Goal: Information Seeking & Learning: Learn about a topic

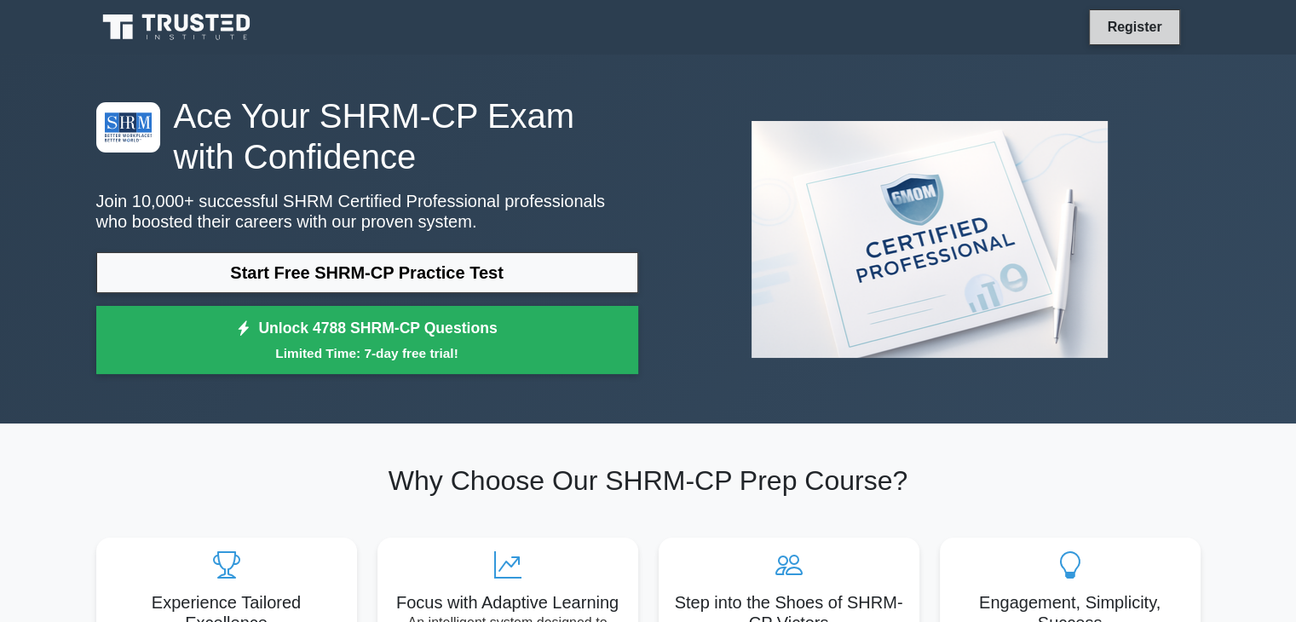
click at [1137, 33] on link "Register" at bounding box center [1134, 26] width 75 height 21
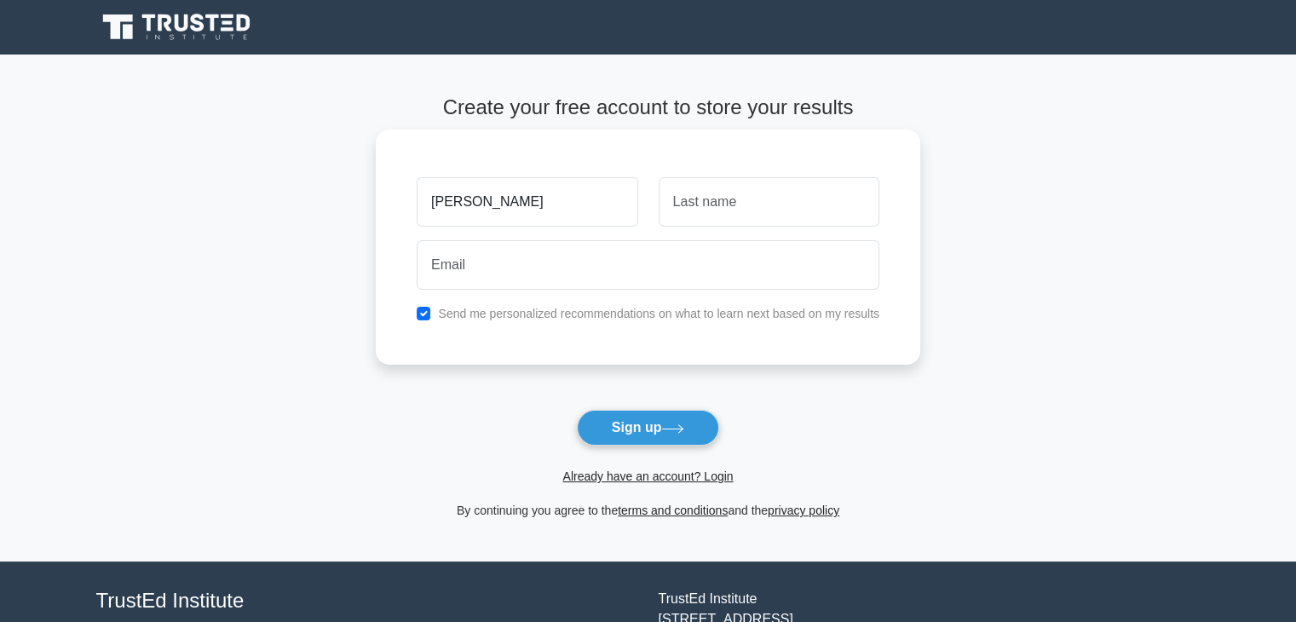
type input "[PERSON_NAME]"
click at [802, 193] on input "text" at bounding box center [769, 201] width 221 height 49
type input "Onoja"
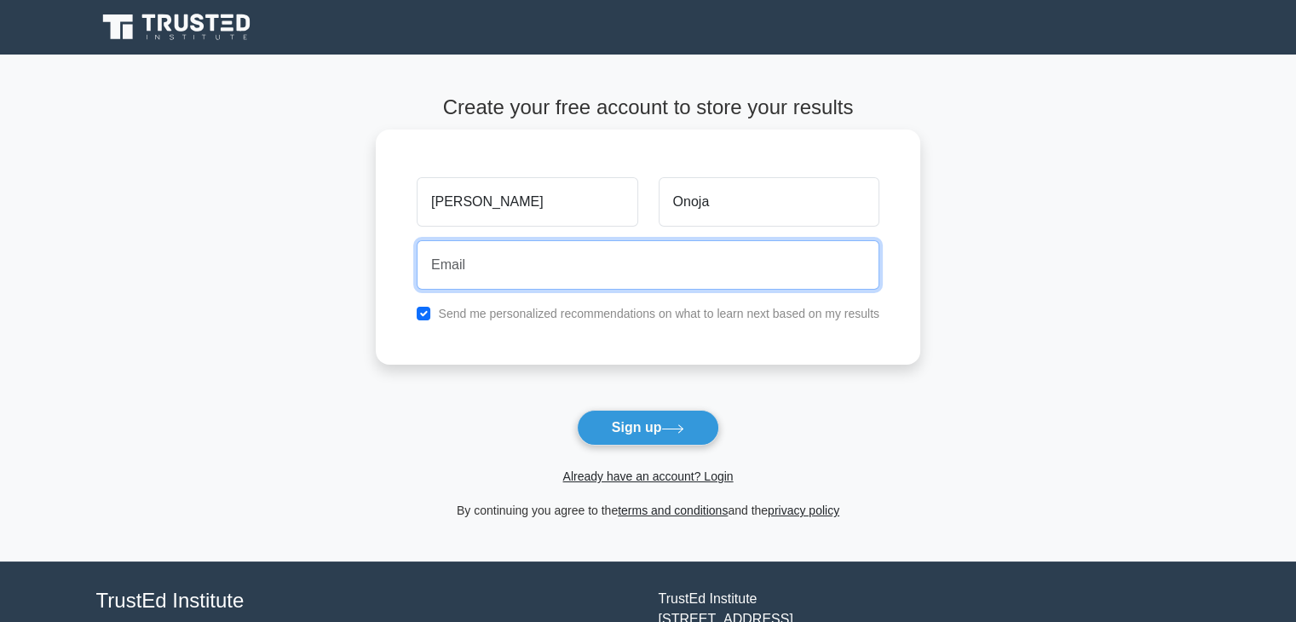
click at [447, 275] on input "email" at bounding box center [648, 264] width 463 height 49
type input "d"
type input "D"
click at [568, 264] on input "donmaximum55@gmsil.com" at bounding box center [648, 264] width 463 height 49
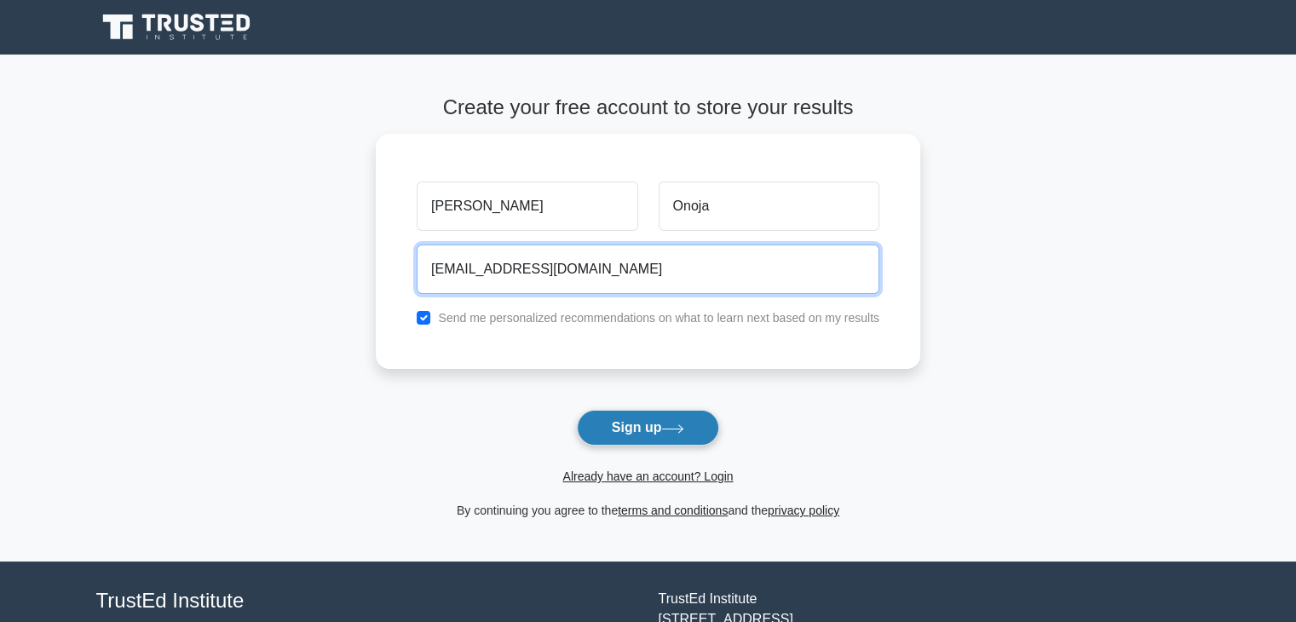
type input "donmaximum55@gmail.com"
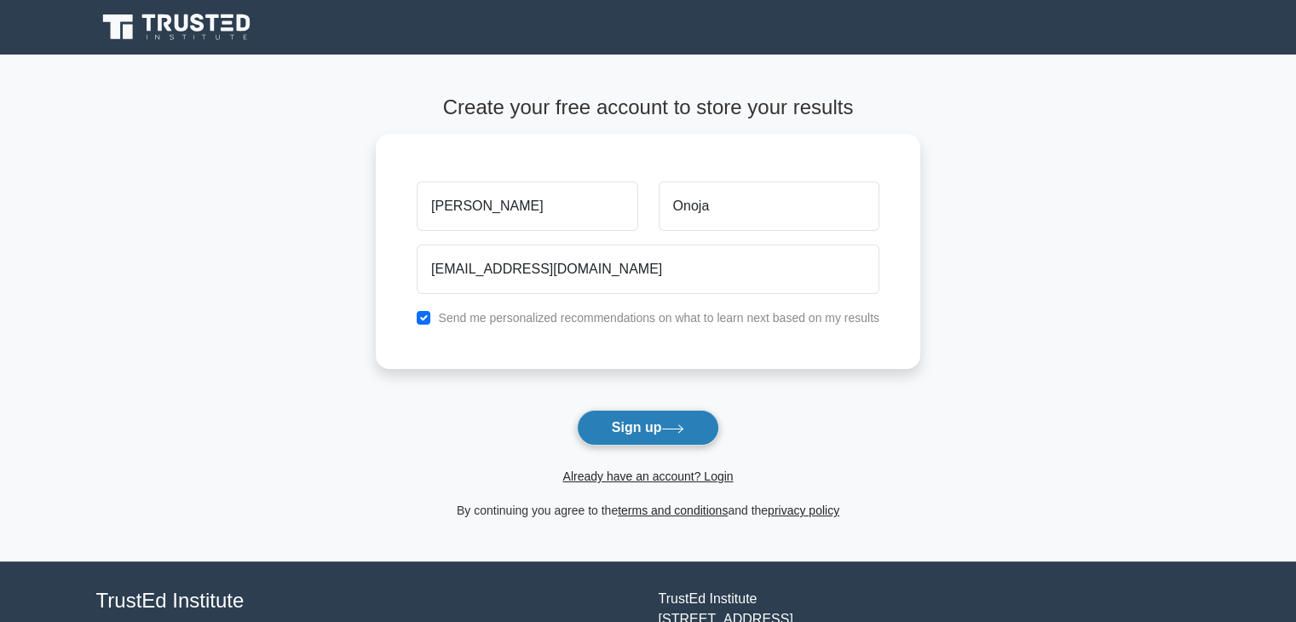
click at [624, 423] on button "Sign up" at bounding box center [648, 428] width 143 height 36
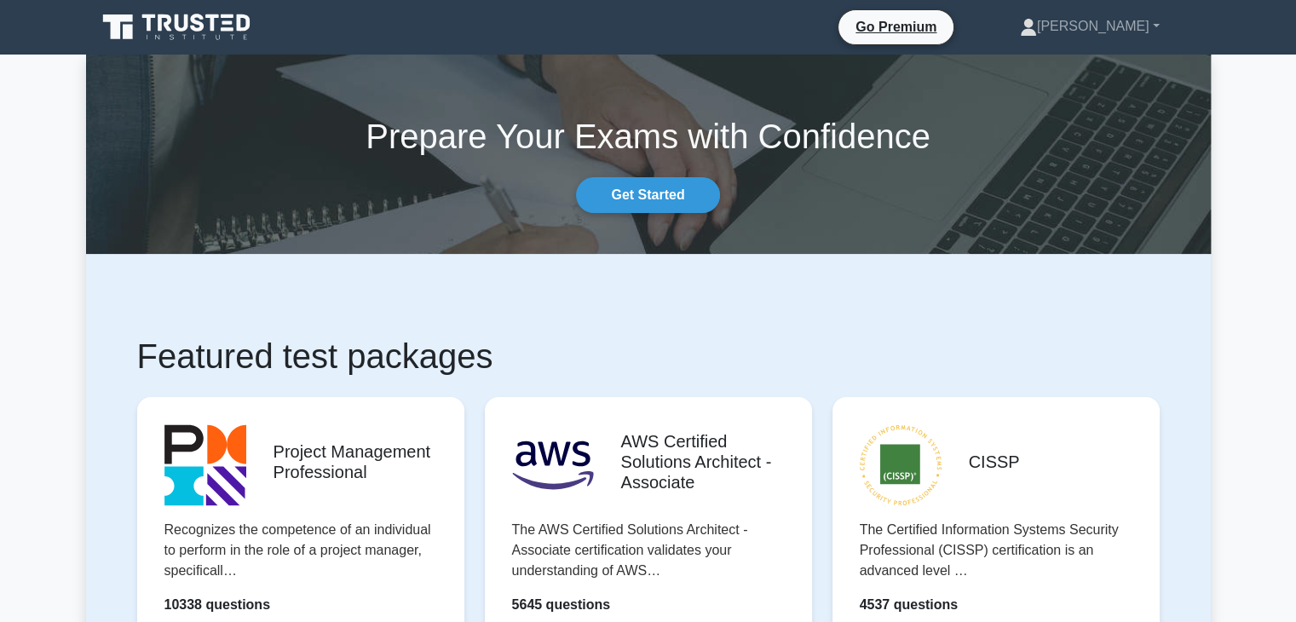
click at [1154, 27] on link "[PERSON_NAME]" at bounding box center [1090, 26] width 222 height 34
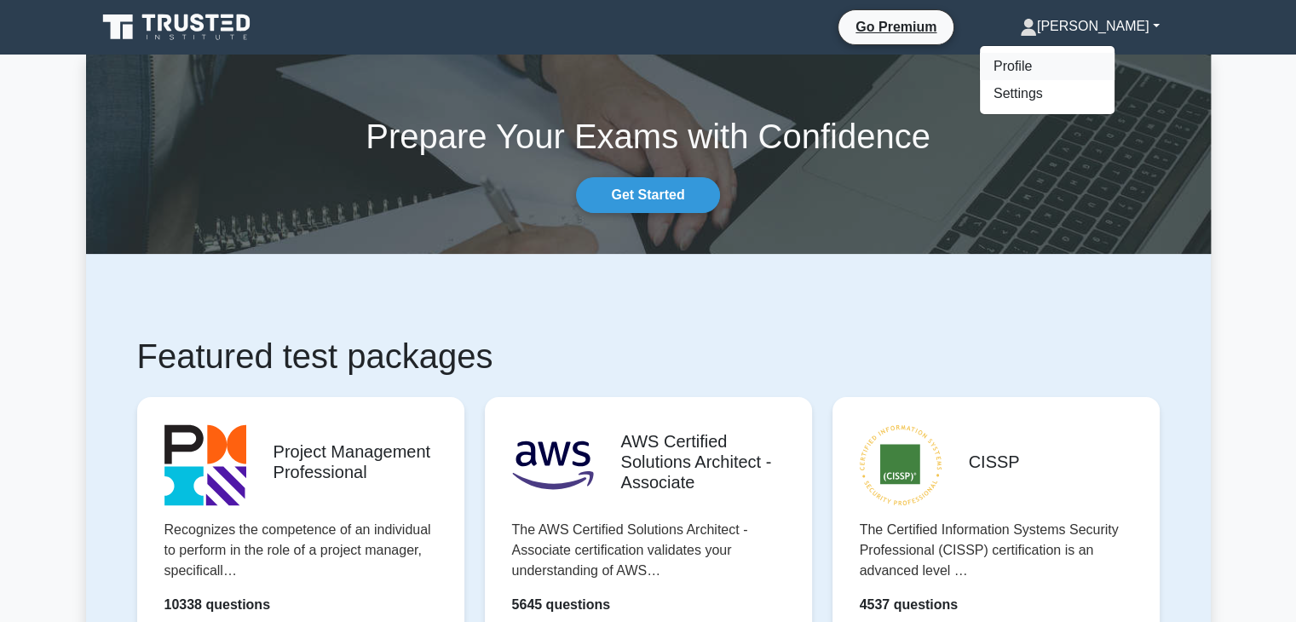
click at [988, 65] on link "Profile" at bounding box center [1047, 66] width 135 height 27
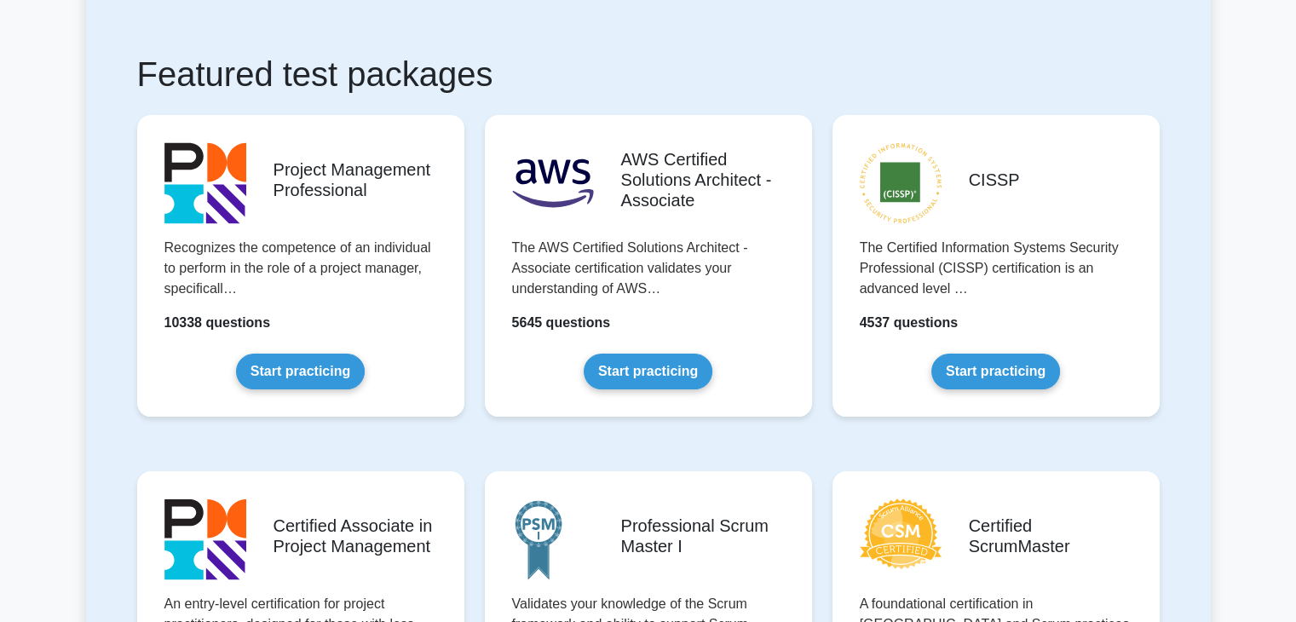
scroll to position [273, 0]
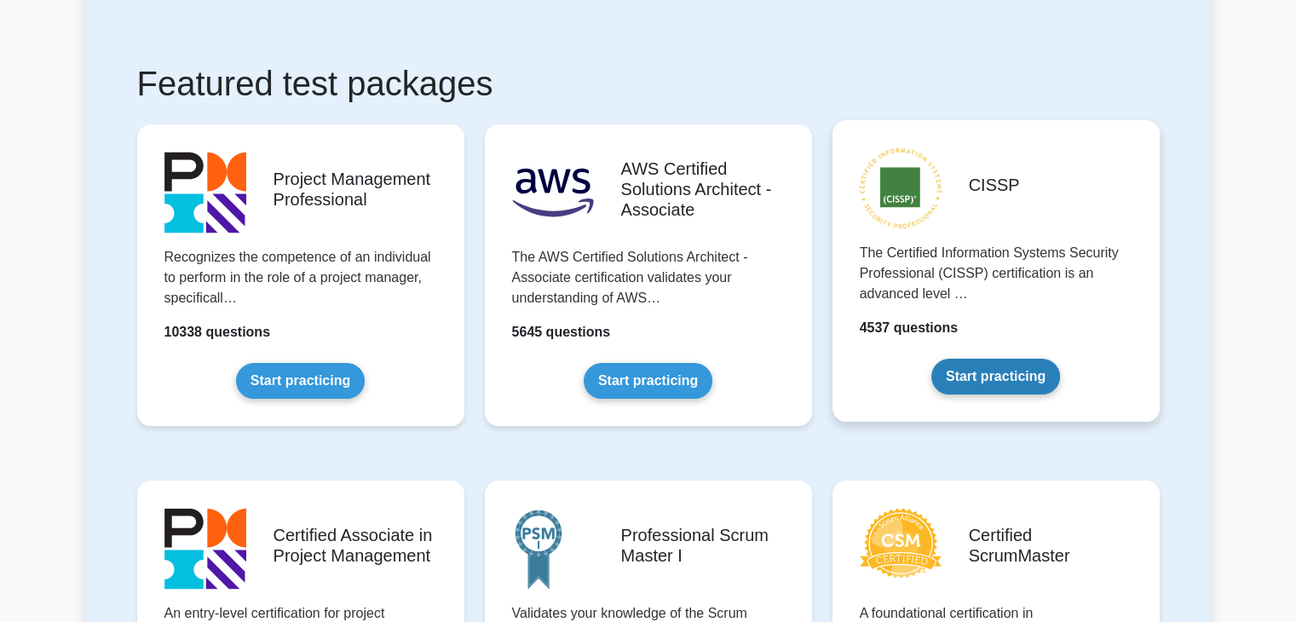
click at [965, 393] on link "Start practicing" at bounding box center [995, 377] width 129 height 36
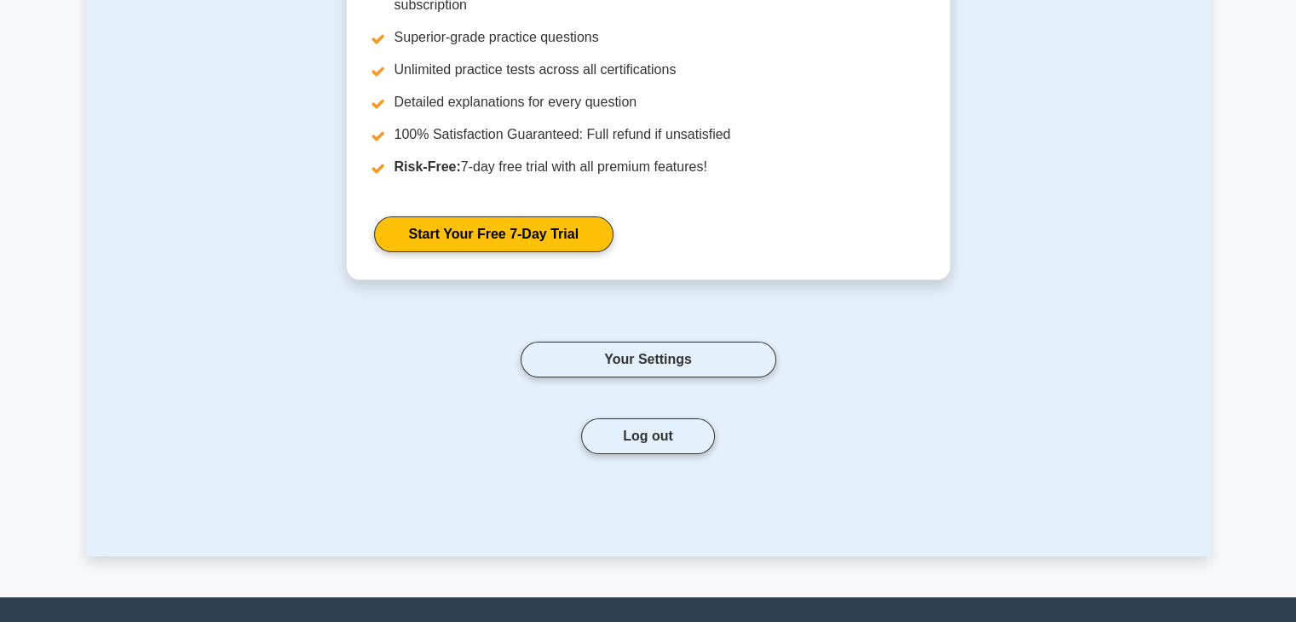
scroll to position [204, 0]
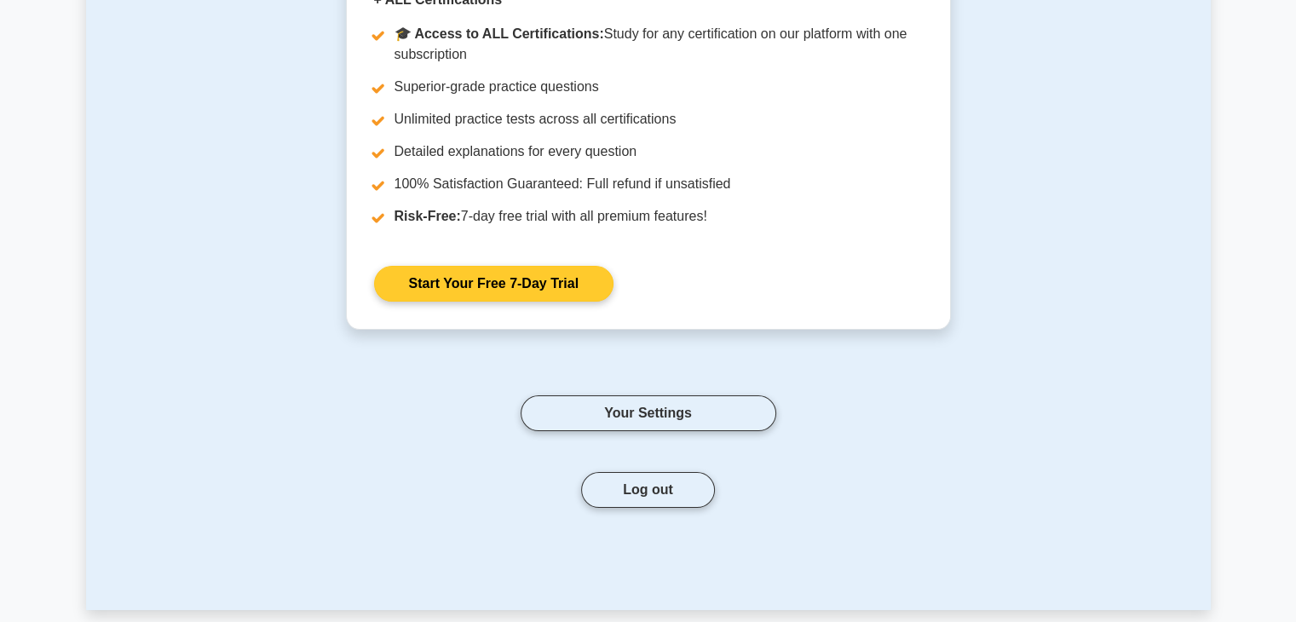
click at [493, 285] on link "Start Your Free 7-Day Trial" at bounding box center [493, 284] width 239 height 36
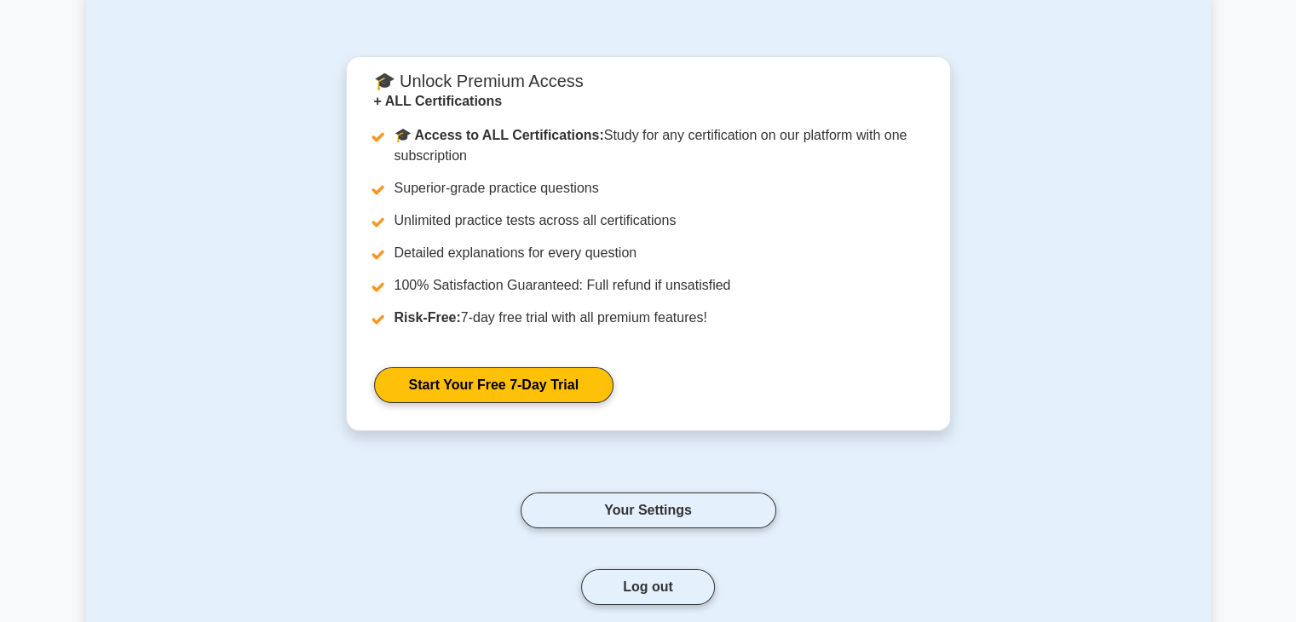
scroll to position [0, 0]
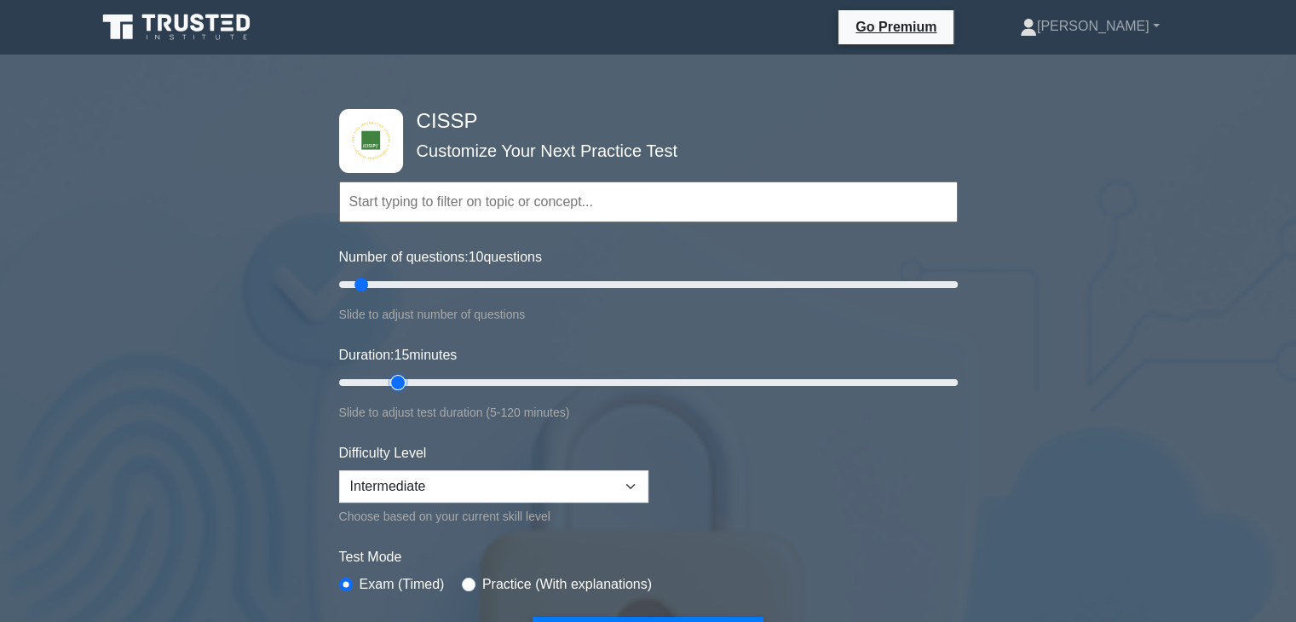
click at [406, 380] on input "Duration: 15 minutes" at bounding box center [648, 382] width 619 height 20
type input "35"
click at [494, 377] on input "Duration: 35 minutes" at bounding box center [648, 382] width 619 height 20
click at [443, 481] on select "Beginner Intermediate Expert" at bounding box center [493, 486] width 309 height 32
click at [339, 470] on select "Beginner Intermediate Expert" at bounding box center [493, 486] width 309 height 32
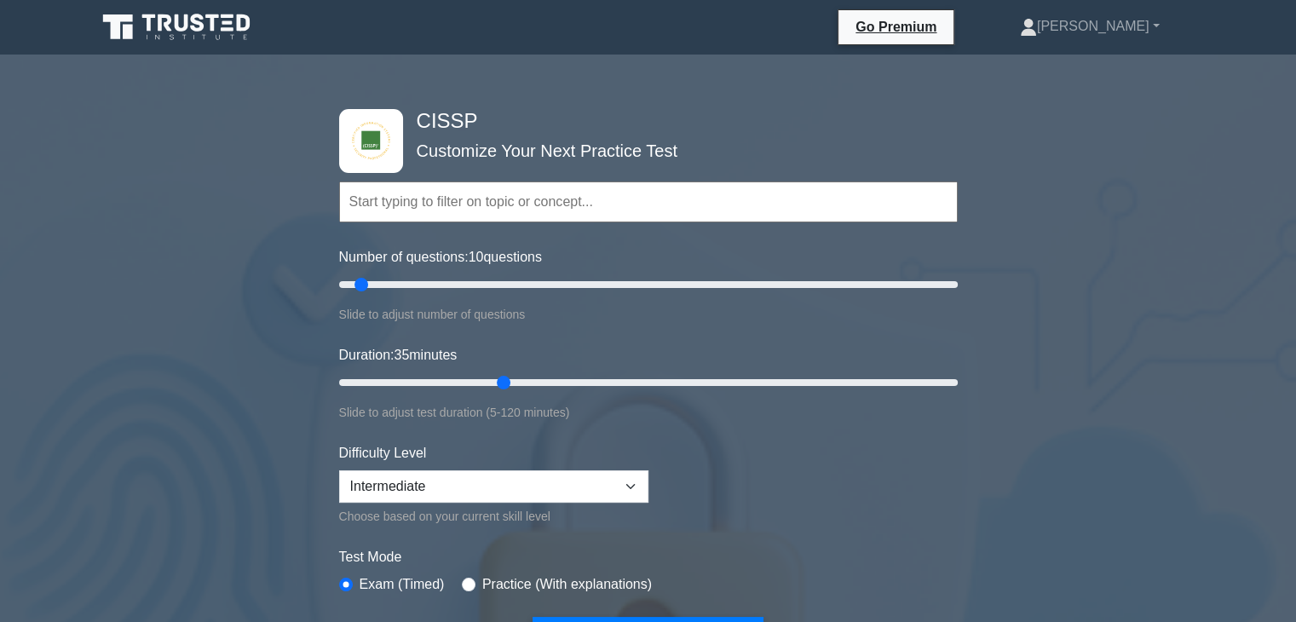
click at [422, 531] on form "Topics Security and Risk Management Asset Security Security Architecture and En…" at bounding box center [648, 393] width 619 height 527
click at [728, 520] on form "Topics Security and Risk Management Asset Security Security Architecture and En…" at bounding box center [648, 393] width 619 height 527
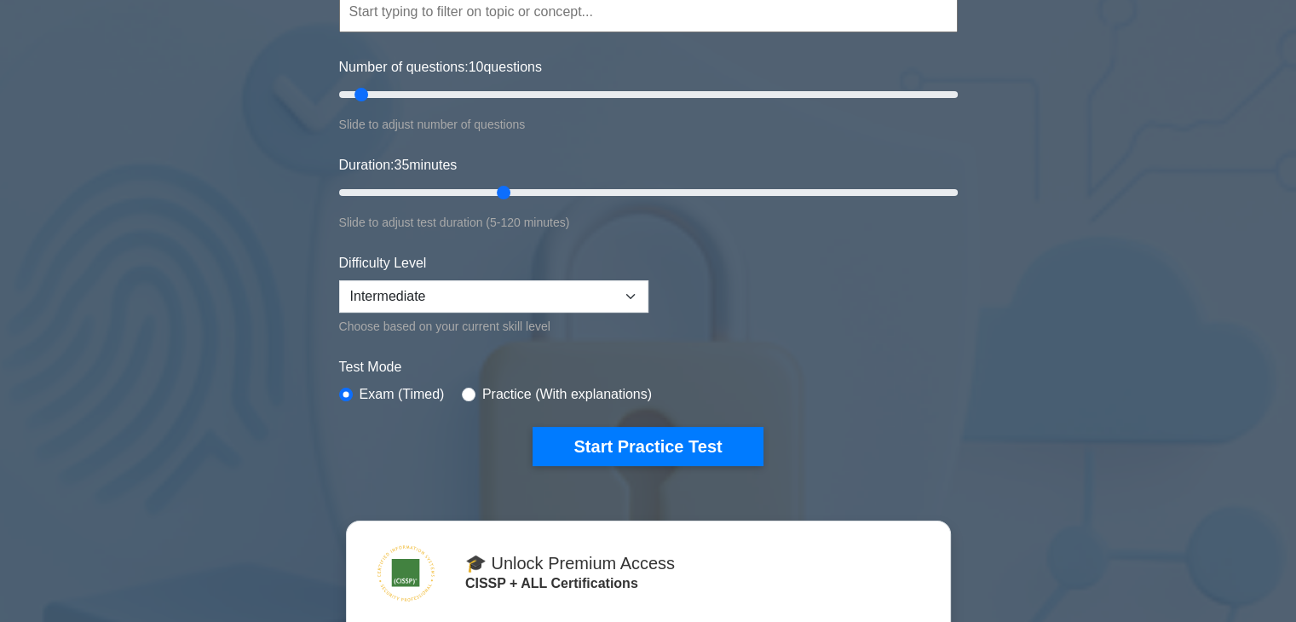
scroll to position [204, 0]
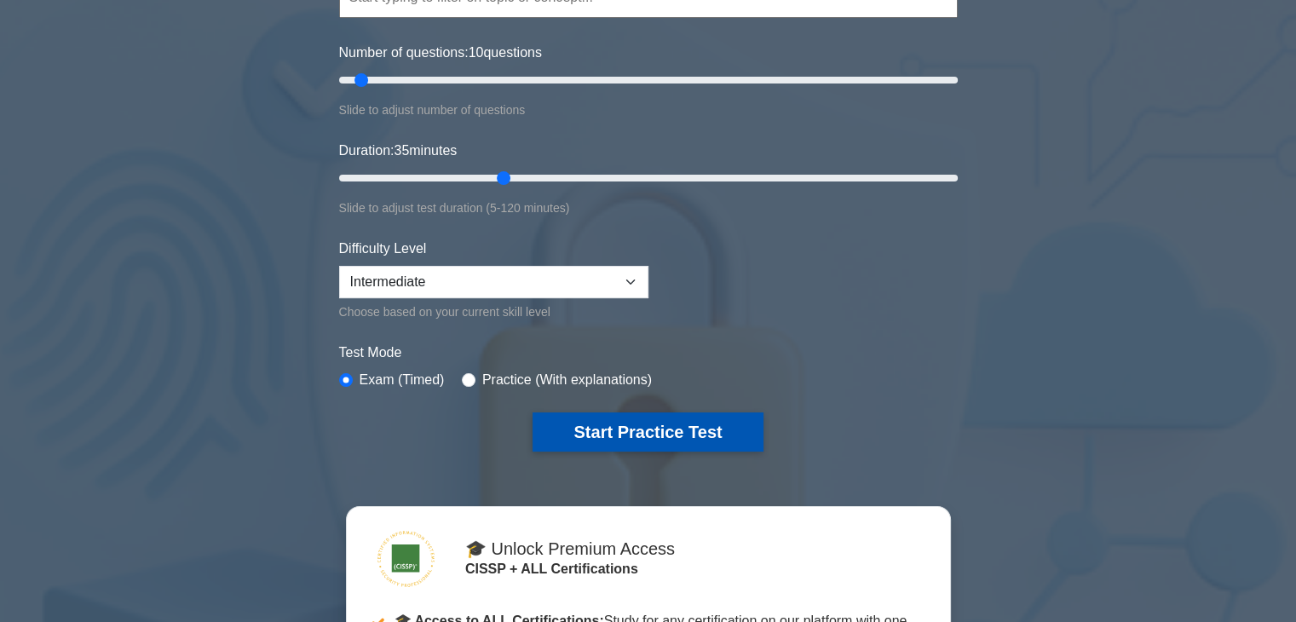
click at [692, 434] on button "Start Practice Test" at bounding box center [648, 431] width 230 height 39
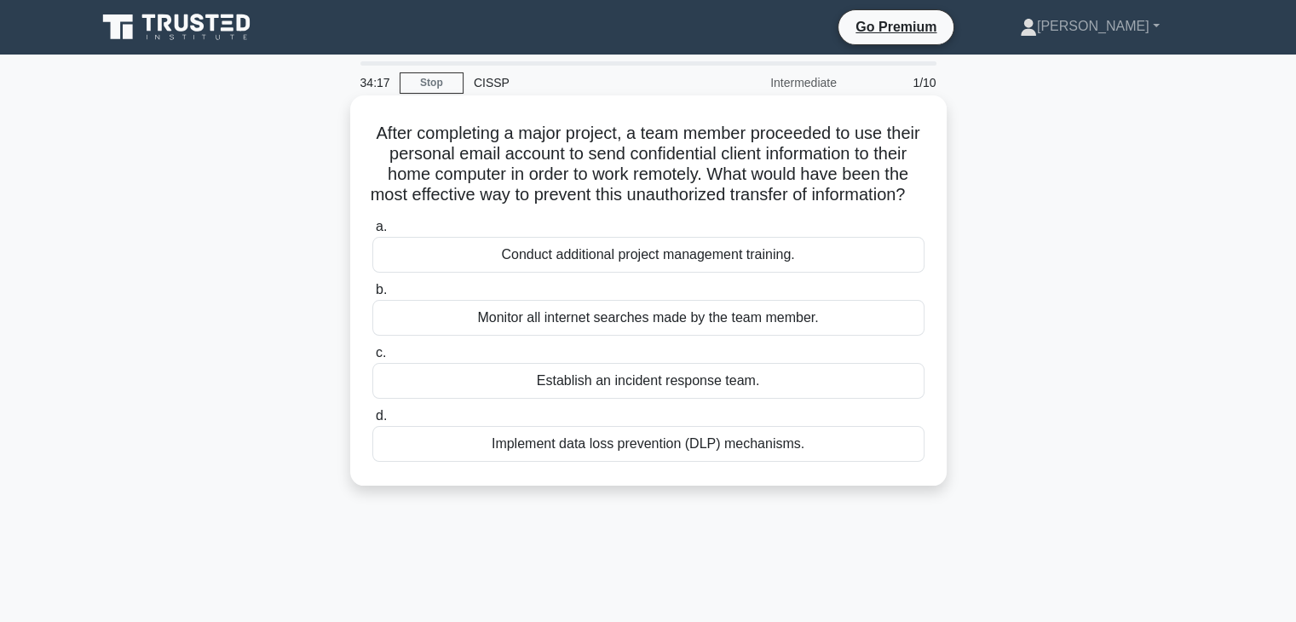
click at [648, 462] on div "Implement data loss prevention (DLP) mechanisms." at bounding box center [648, 444] width 552 height 36
click at [372, 422] on input "d. Implement data loss prevention (DLP) mechanisms." at bounding box center [372, 416] width 0 height 11
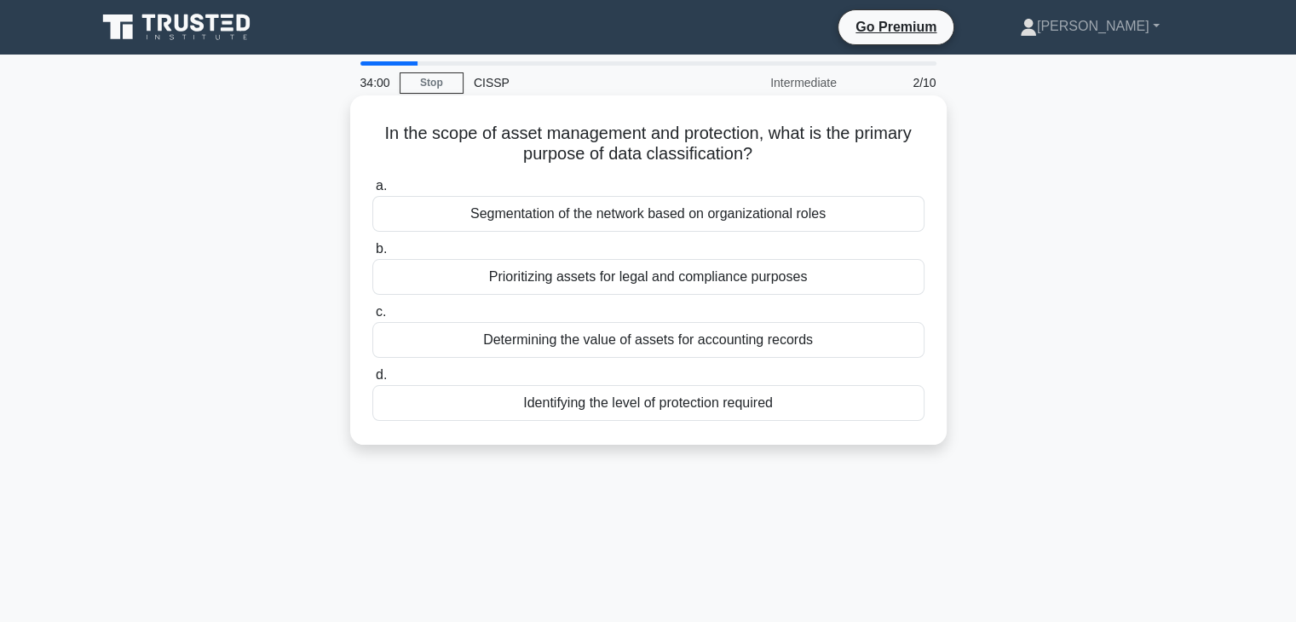
click at [651, 338] on div "Determining the value of assets for accounting records" at bounding box center [648, 340] width 552 height 36
click at [372, 318] on input "c. Determining the value of assets for accounting records" at bounding box center [372, 312] width 0 height 11
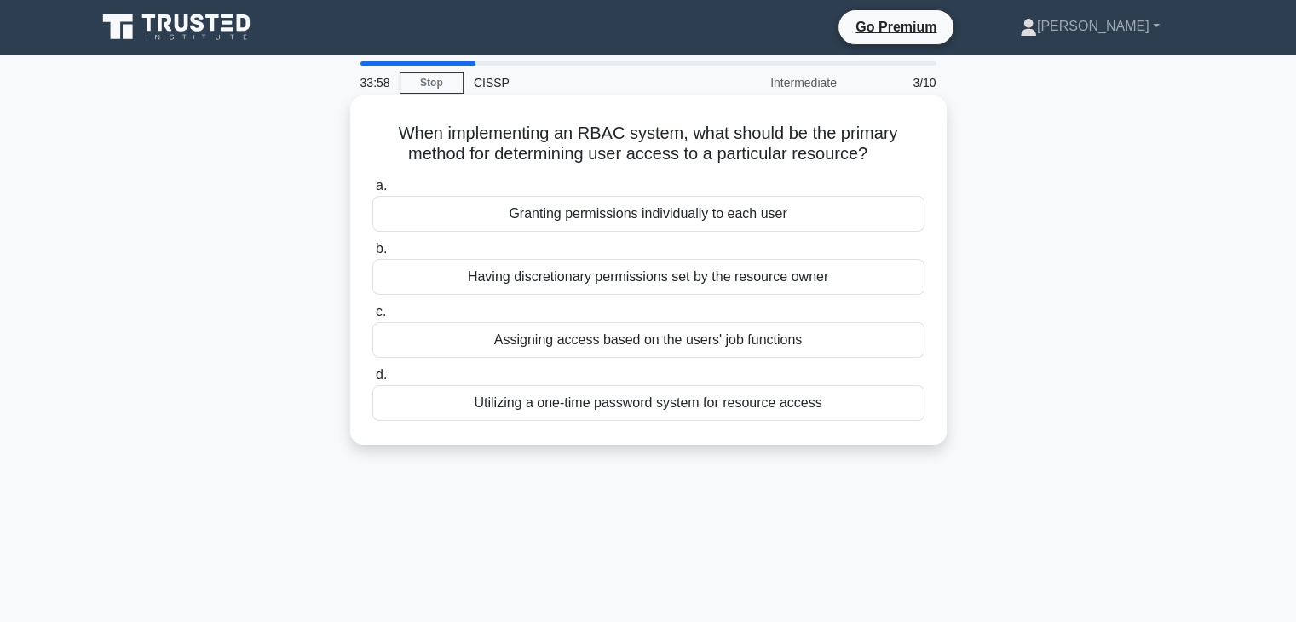
click at [665, 282] on div "Having discretionary permissions set by the resource owner" at bounding box center [648, 277] width 552 height 36
click at [372, 255] on input "b. Having discretionary permissions set by the resource owner" at bounding box center [372, 249] width 0 height 11
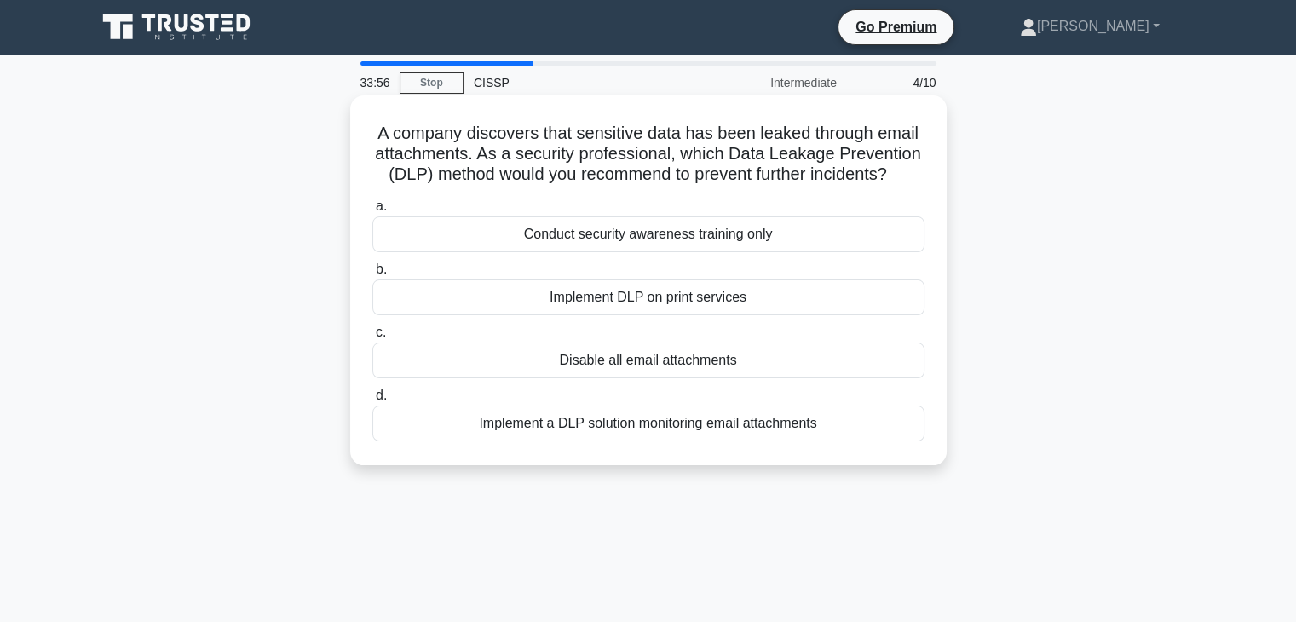
click at [654, 359] on div "a. Conduct security awareness training only b. Implement DLP on print services …" at bounding box center [648, 319] width 573 height 252
click at [654, 359] on div "Disable all email attachments" at bounding box center [648, 361] width 552 height 36
click at [372, 338] on input "c. Disable all email attachments" at bounding box center [372, 332] width 0 height 11
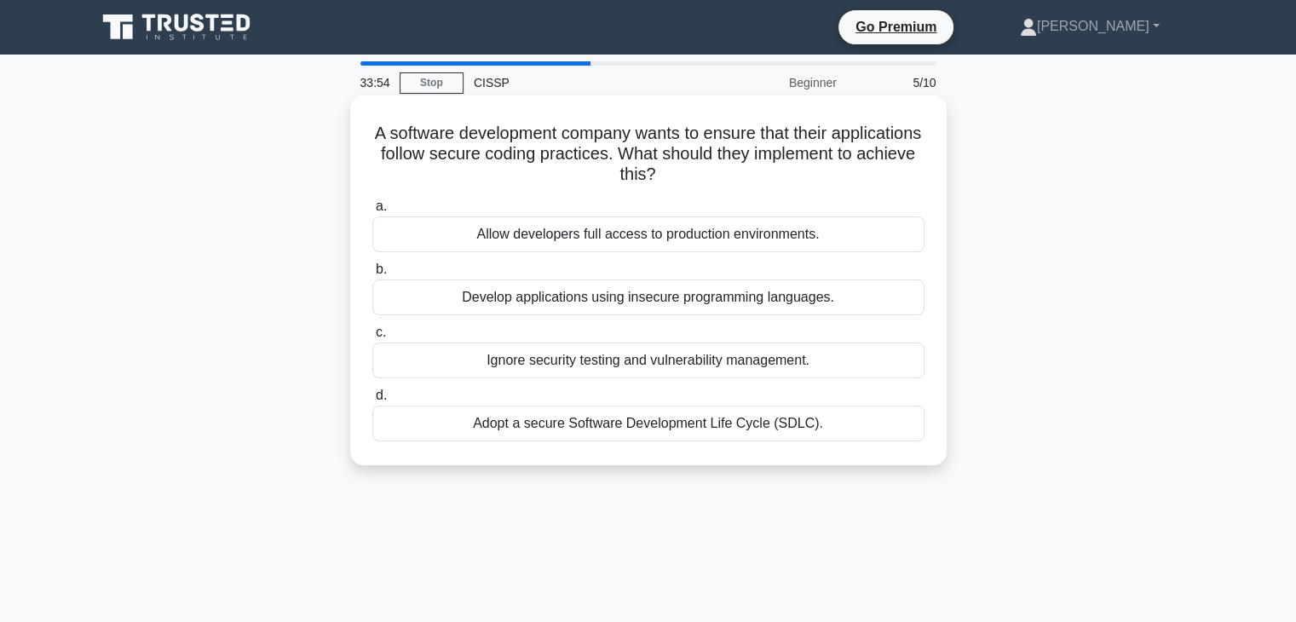
click at [677, 250] on div "Allow developers full access to production environments." at bounding box center [648, 234] width 552 height 36
click at [372, 212] on input "a. Allow developers full access to production environments." at bounding box center [372, 206] width 0 height 11
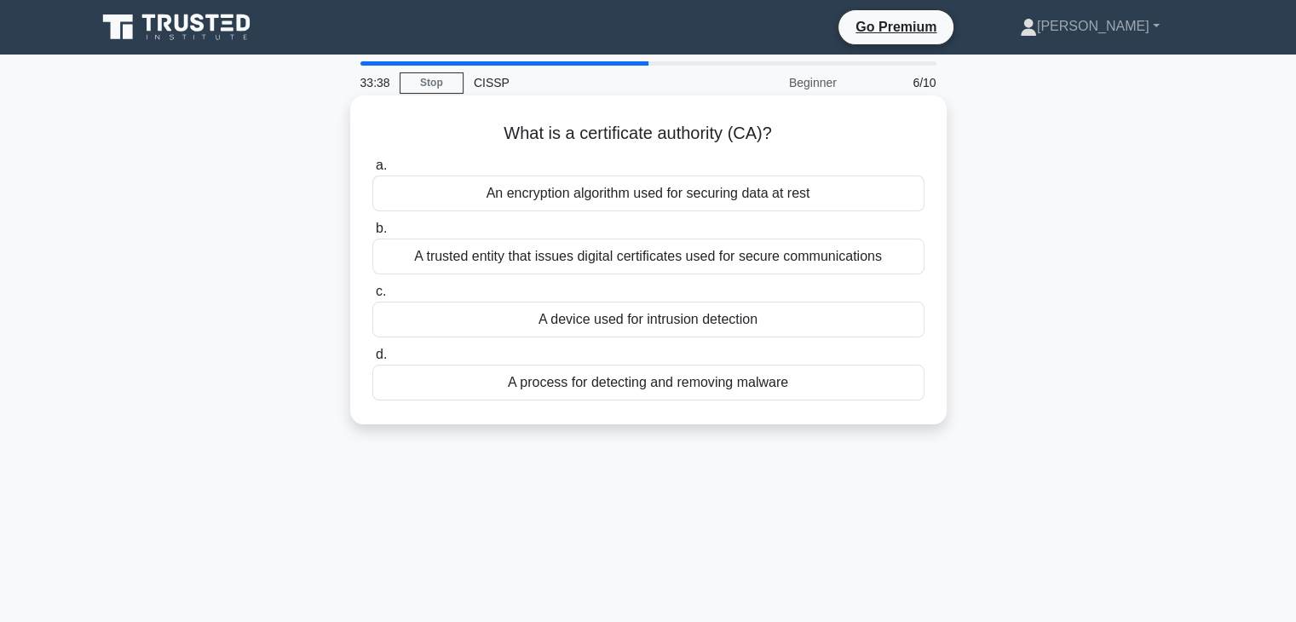
click at [709, 260] on div "A trusted entity that issues digital certificates used for secure communications" at bounding box center [648, 257] width 552 height 36
click at [372, 234] on input "b. A trusted entity that issues digital certificates used for secure communicat…" at bounding box center [372, 228] width 0 height 11
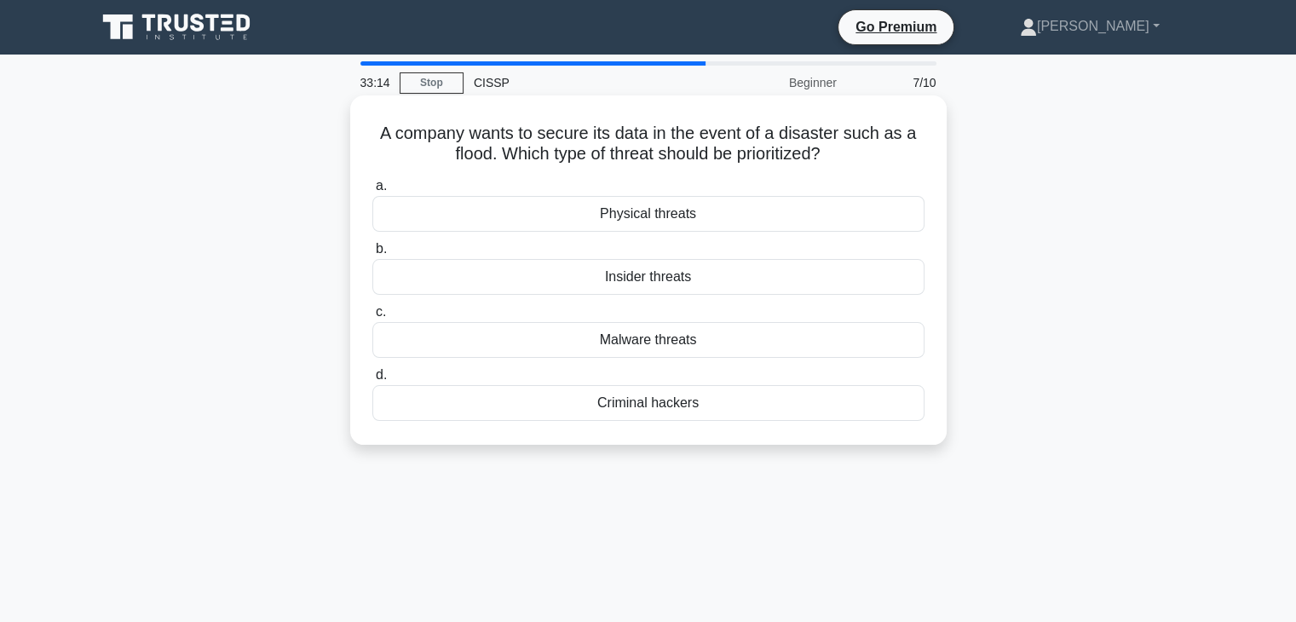
click at [680, 274] on div "Insider threats" at bounding box center [648, 277] width 552 height 36
click at [372, 255] on input "b. Insider threats" at bounding box center [372, 249] width 0 height 11
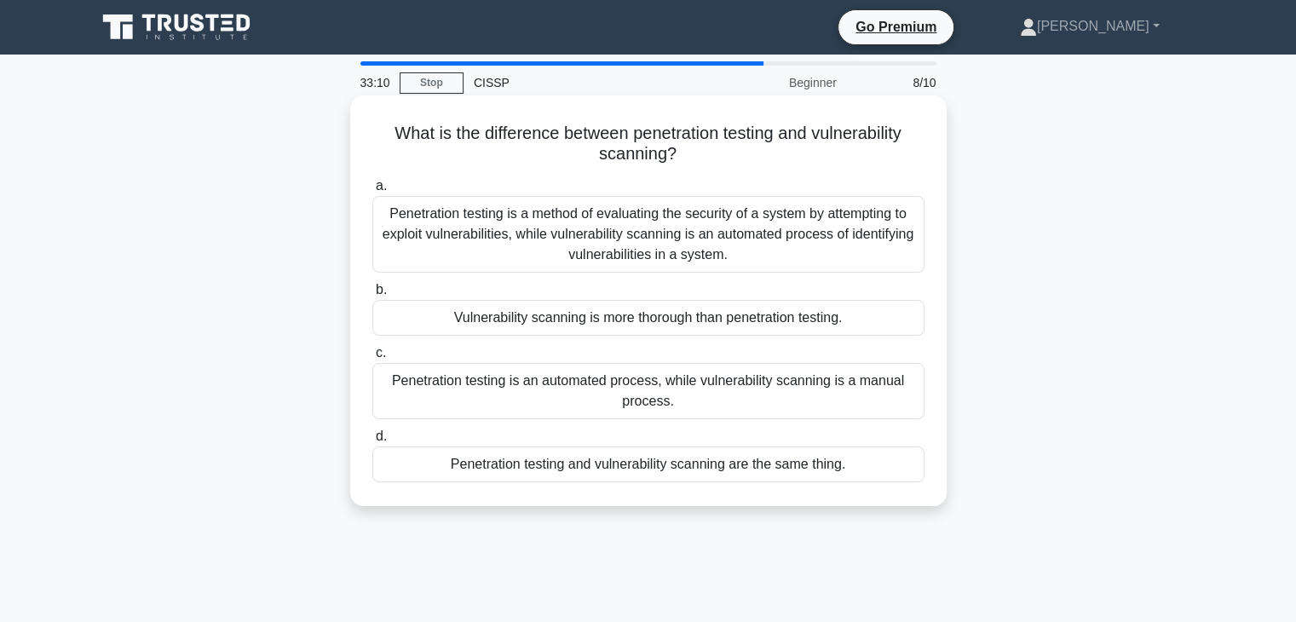
click at [651, 251] on div "Penetration testing is a method of evaluating the security of a system by attem…" at bounding box center [648, 234] width 552 height 77
click at [372, 192] on input "a. Penetration testing is a method of evaluating the security of a system by at…" at bounding box center [372, 186] width 0 height 11
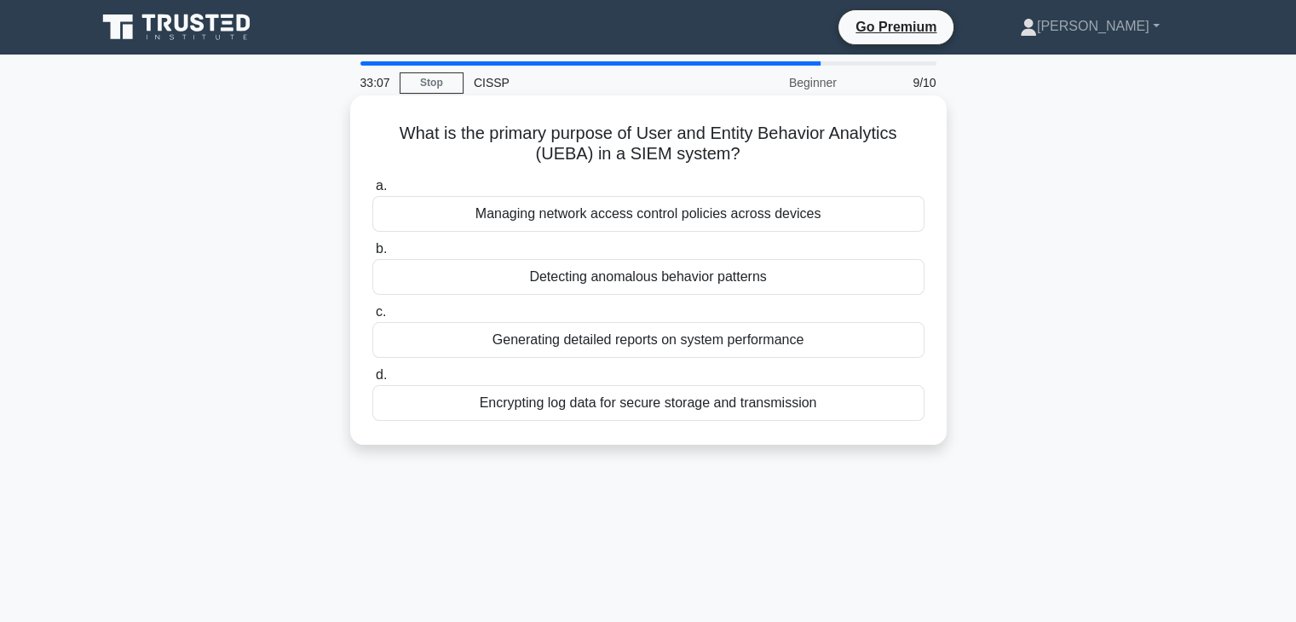
click at [650, 337] on div "Generating detailed reports on system performance" at bounding box center [648, 340] width 552 height 36
click at [372, 318] on input "c. Generating detailed reports on system performance" at bounding box center [372, 312] width 0 height 11
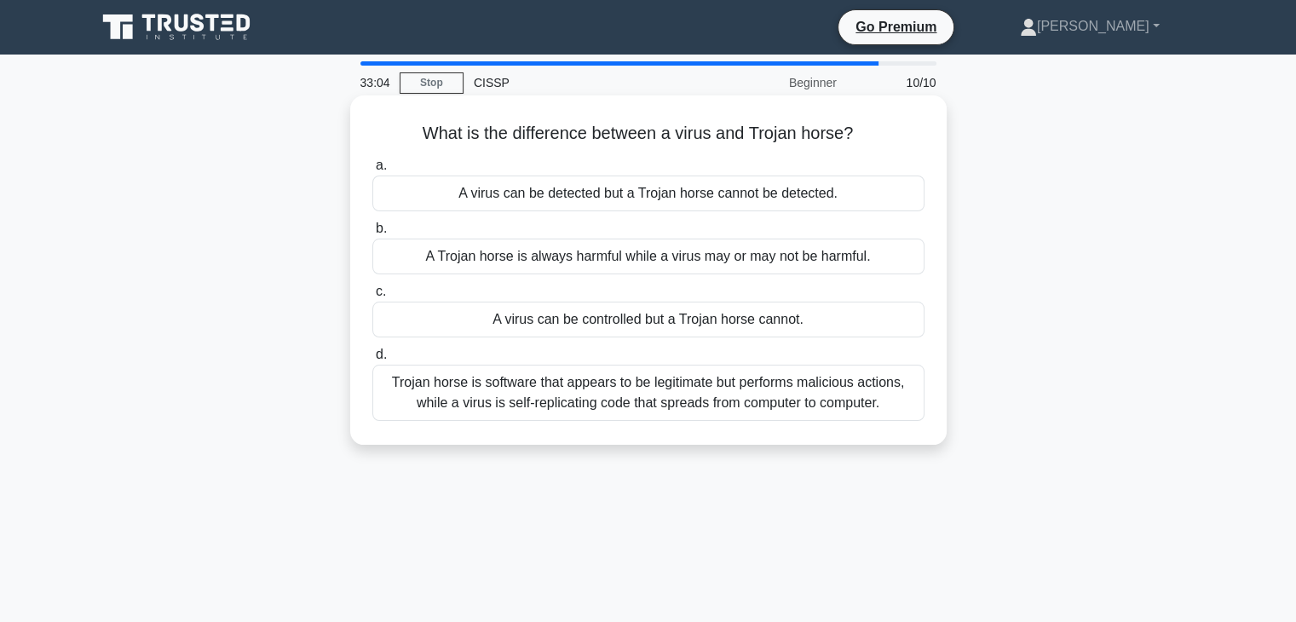
click at [638, 396] on div "Trojan horse is software that appears to be legitimate but performs malicious a…" at bounding box center [648, 393] width 552 height 56
click at [372, 360] on input "d. Trojan horse is software that appears to be legitimate but performs maliciou…" at bounding box center [372, 354] width 0 height 11
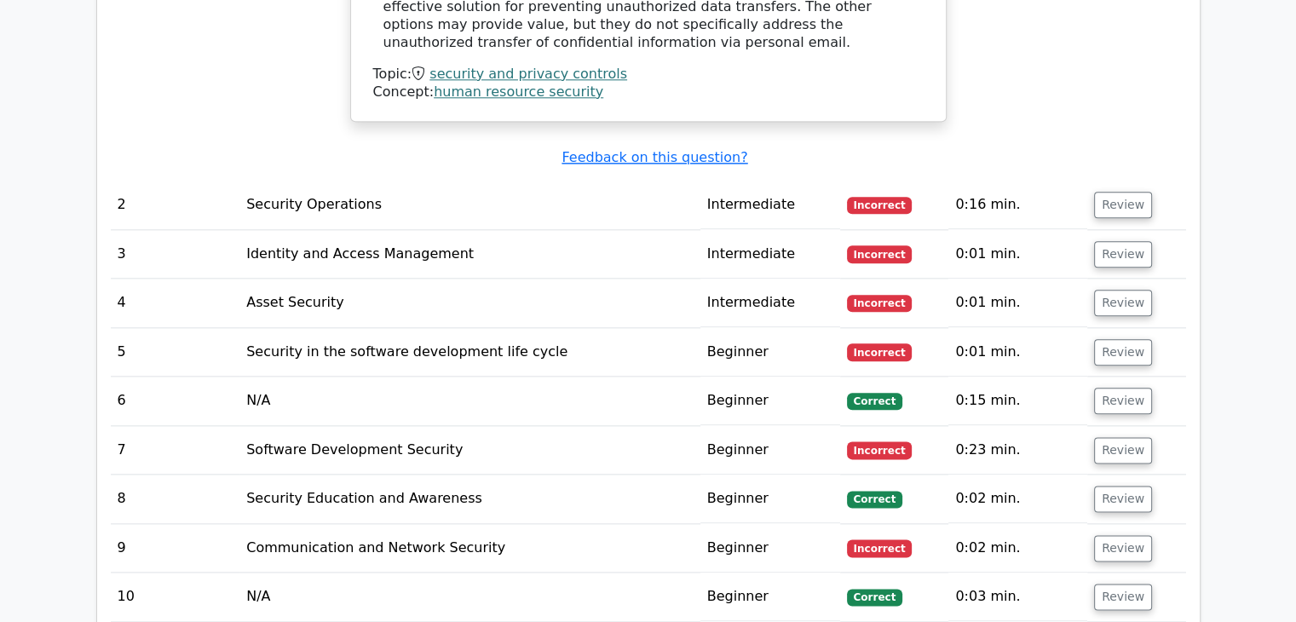
scroll to position [2045, 0]
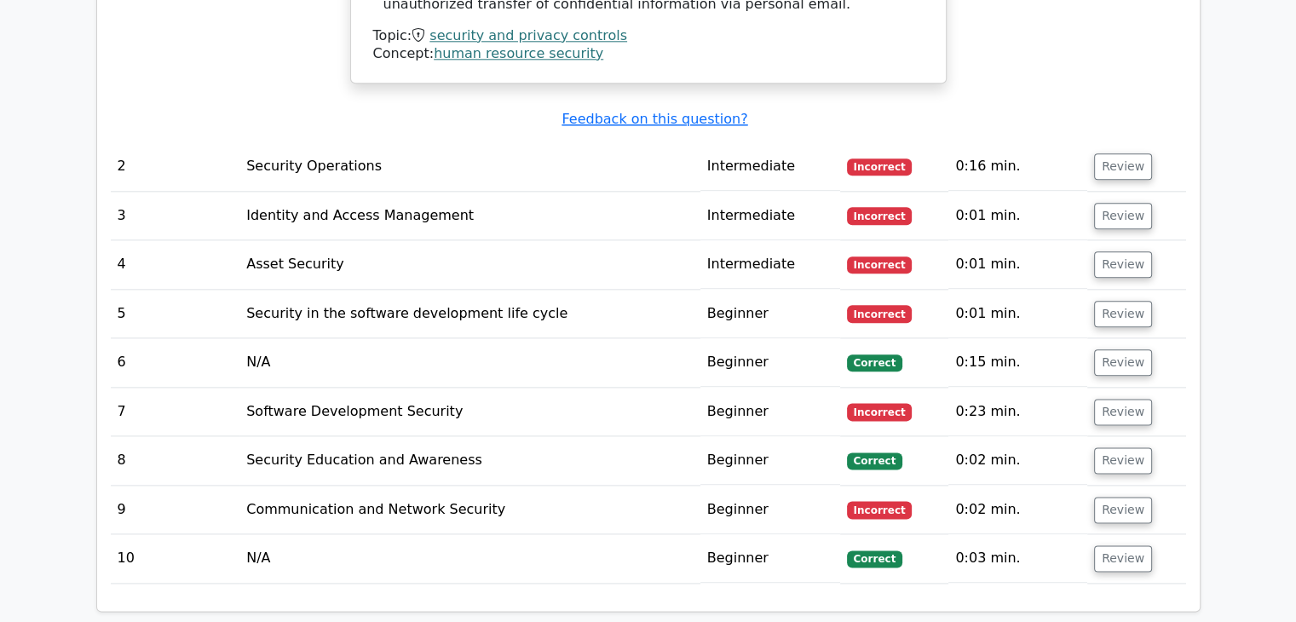
click at [895, 212] on span "Incorrect" at bounding box center [880, 215] width 66 height 17
click at [1110, 166] on button "Review" at bounding box center [1123, 166] width 58 height 26
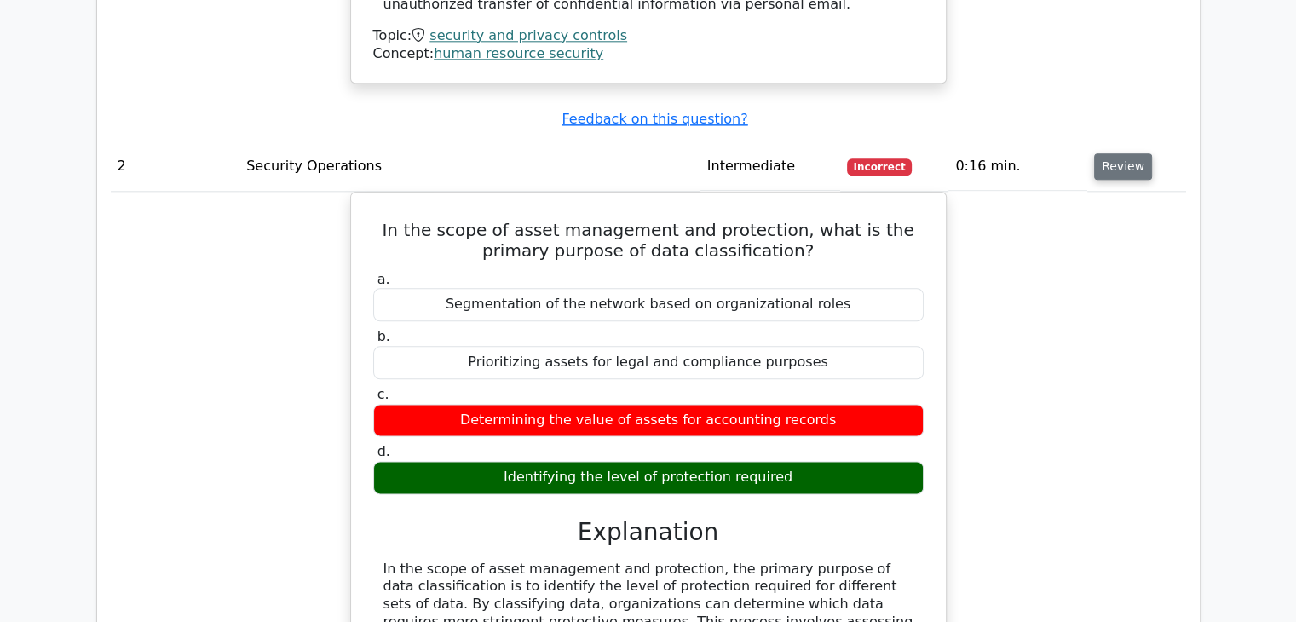
click at [1110, 166] on button "Review" at bounding box center [1123, 166] width 58 height 26
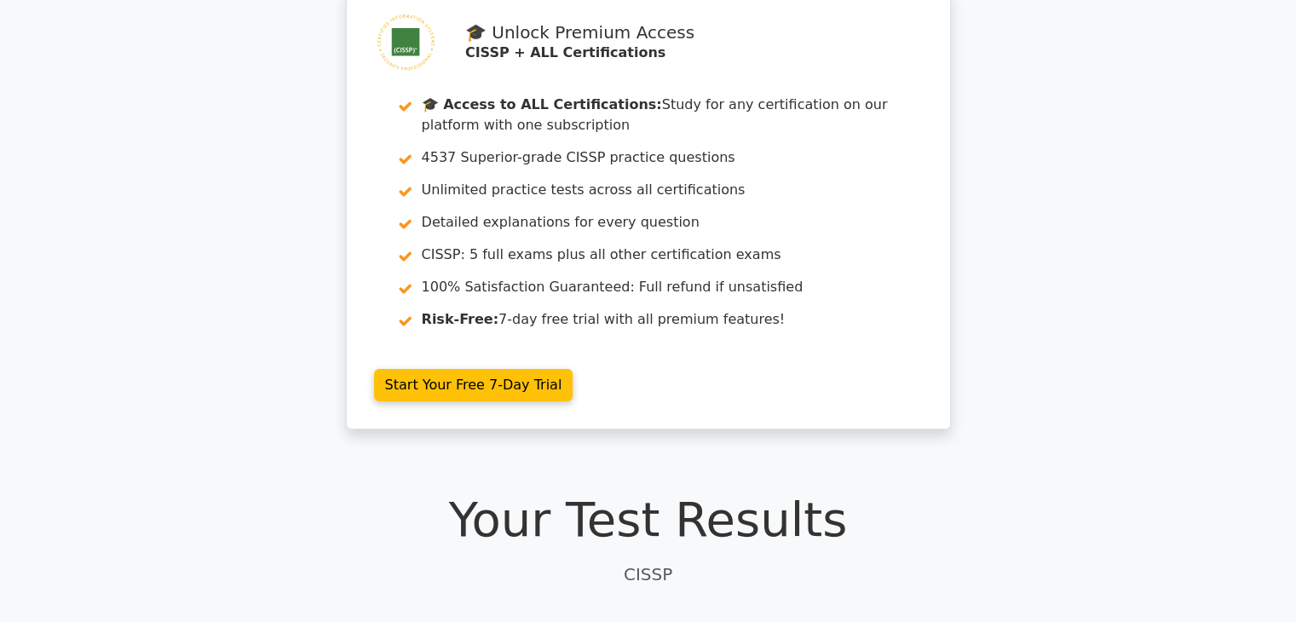
scroll to position [0, 0]
